Goal: Task Accomplishment & Management: Complete application form

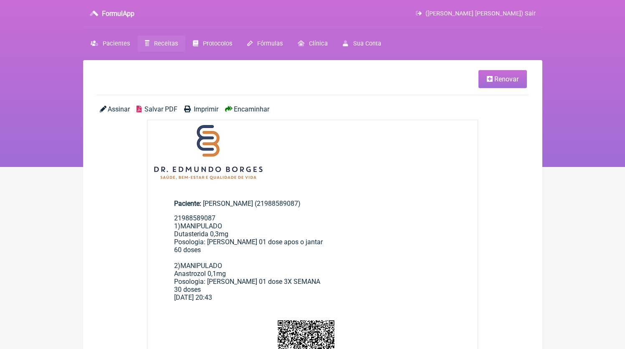
click at [167, 45] on span "Receitas" at bounding box center [166, 43] width 24 height 7
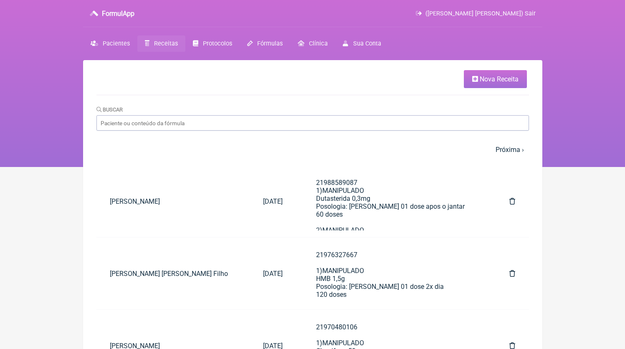
click at [508, 82] on span "Nova Receita" at bounding box center [499, 79] width 39 height 8
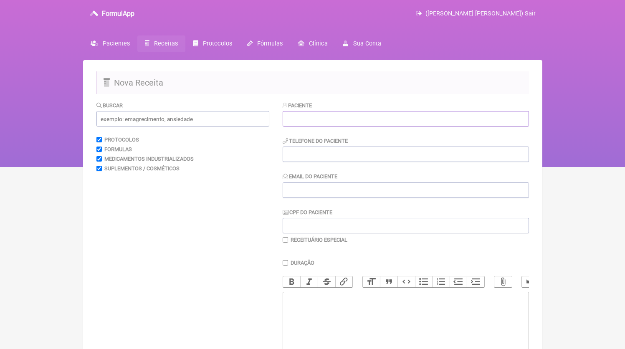
click at [338, 123] on input "text" at bounding box center [406, 118] width 246 height 15
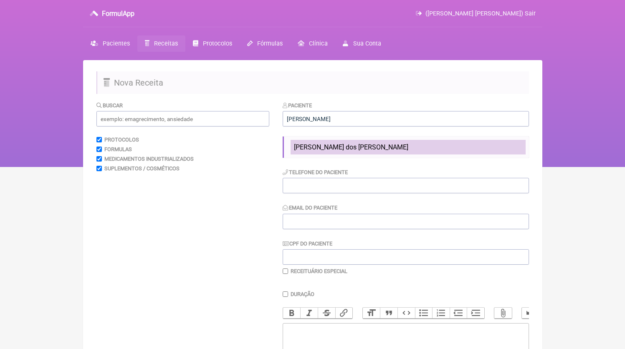
click at [350, 146] on span "[PERSON_NAME] dos [PERSON_NAME]" at bounding box center [351, 147] width 114 height 8
type input "[PERSON_NAME] dos [PERSON_NAME]"
type input "21964082407"
type input "[EMAIL_ADDRESS][DOMAIN_NAME]"
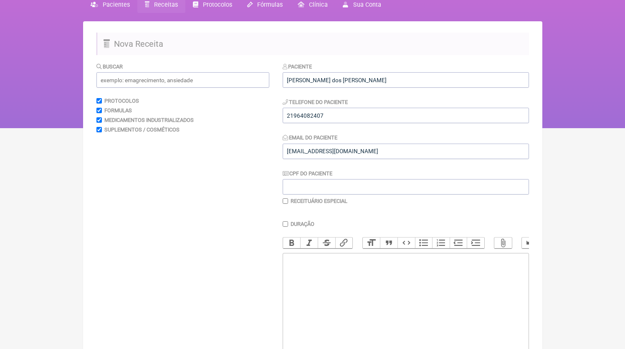
scroll to position [110, 0]
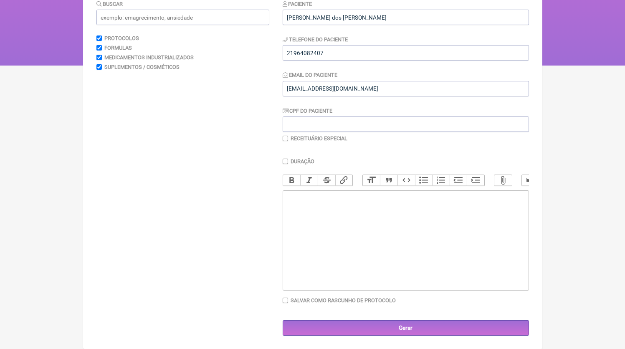
click at [347, 248] on trix-editor at bounding box center [406, 241] width 246 height 100
paste trix-editor "<div>21964082407<br>1)MANIPULADO<br>Coenzima Q10 100mg<br>Rosuvastatina 5mg<br>…"
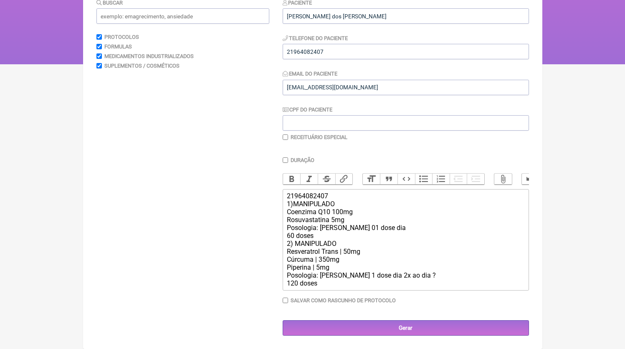
click at [417, 275] on div "21964082407 1)MANIPULADO Coenzima Q10 100mg Rosuvastatina 5mg Posologia: [PERSO…" at bounding box center [405, 239] width 237 height 95
click at [333, 237] on div "21964082407 1)MANIPULADO Coenzima Q10 100mg Rosuvastatina 5mg Posologia: [PERSO…" at bounding box center [405, 239] width 237 height 95
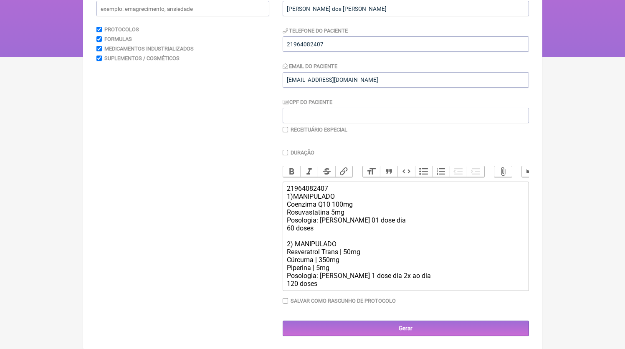
click at [351, 288] on div "21964082407 1)MANIPULADO Coenzima Q10 100mg Rosuvastatina 5mg Posologia: [PERSO…" at bounding box center [405, 236] width 237 height 103
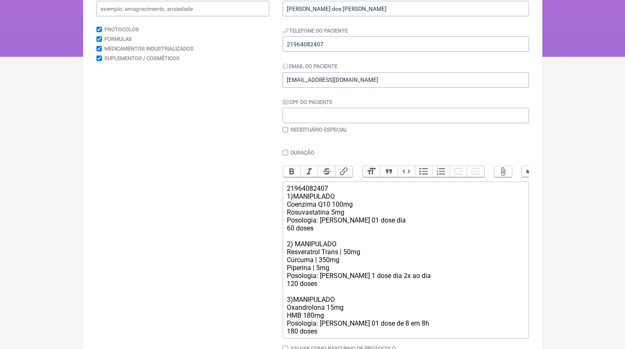
type trix-editor "<div>21964082407<br>1)MANIPULADO<br>Coenzima Q10 100mg<br>Rosuvastatina 5mg<br>…"
click at [312, 133] on label "Receituário Especial" at bounding box center [319, 130] width 57 height 6
checkbox input "true"
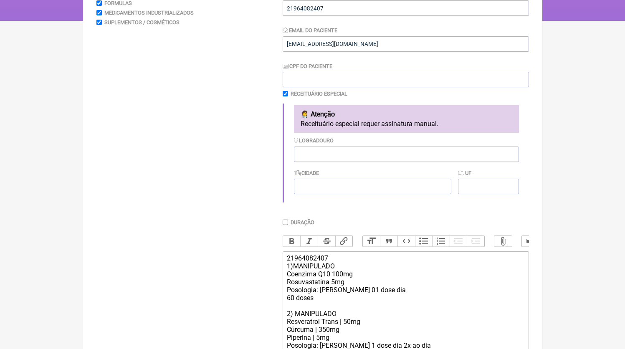
scroll to position [274, 0]
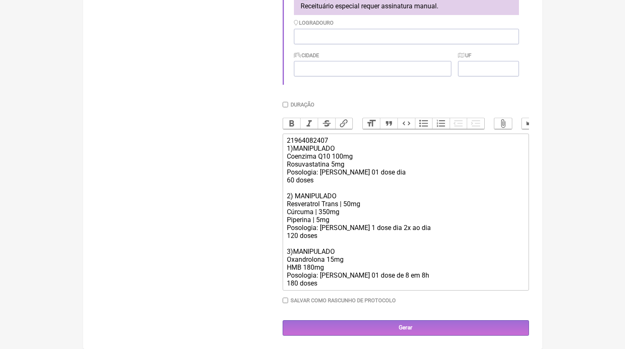
click at [335, 282] on div "21964082407 1)MANIPULADO Coenzima Q10 100mg Rosuvastatina 5mg Posologia: [PERSO…" at bounding box center [405, 212] width 237 height 151
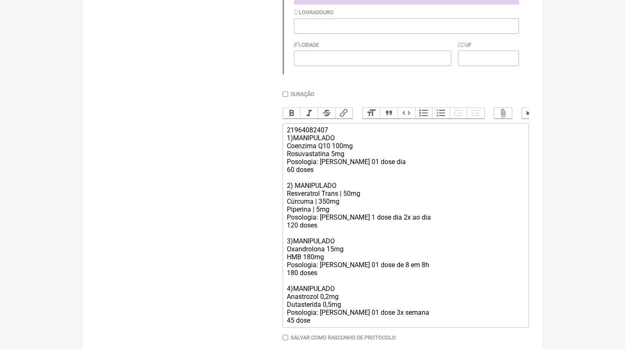
type trix-editor "<div>21964082407<br>1)MANIPULADO<br>Coenzima Q10 100mg<br>Rosuvastatina 5mg<br>…"
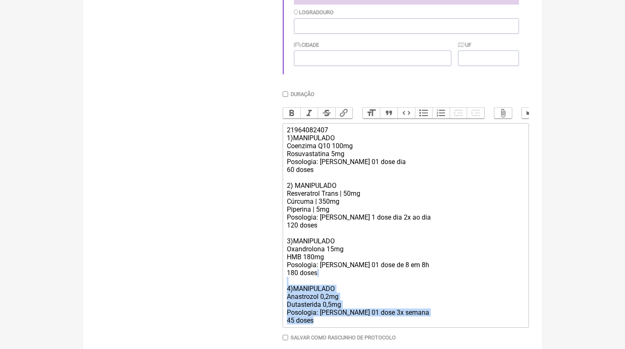
copy div "4)MANIPULADO Anastrozol 0,2mg Dutasterida 0,5mg Posologia: [PERSON_NAME] 01 dos…"
